Goal: Use online tool/utility: Utilize a website feature to perform a specific function

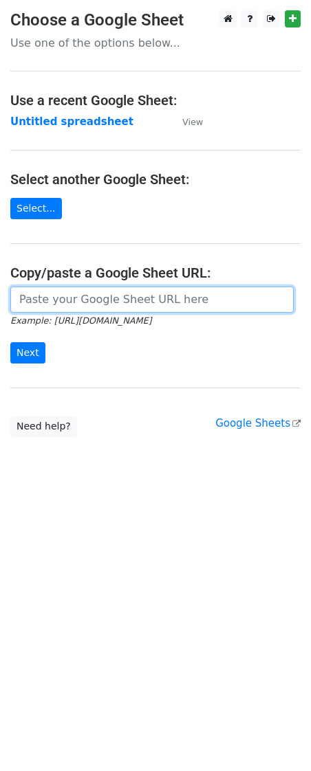
click at [67, 303] on input "url" at bounding box center [151, 299] width 283 height 26
paste input "[URL][DOMAIN_NAME]"
type input "[URL][DOMAIN_NAME]"
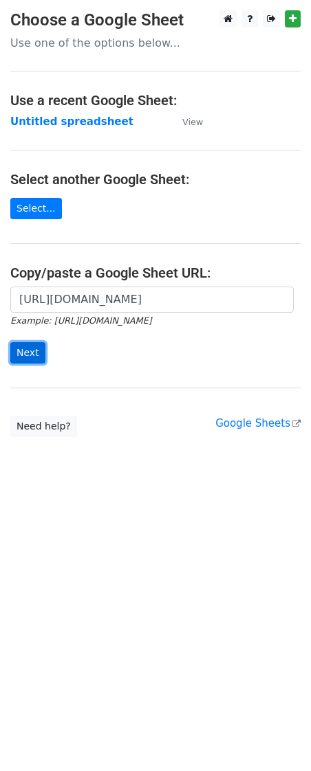
click at [21, 358] on input "Next" at bounding box center [27, 352] width 35 height 21
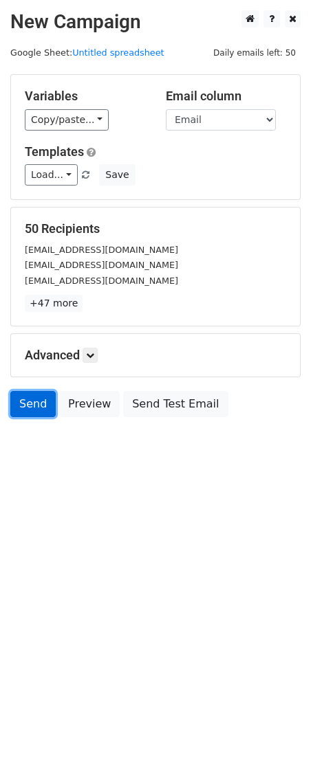
click at [38, 407] on link "Send" at bounding box center [32, 404] width 45 height 26
